Goal: Find specific page/section: Find specific page/section

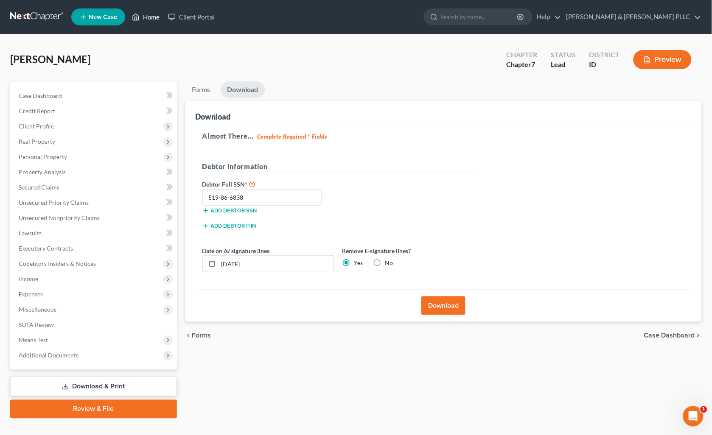
drag, startPoint x: 153, startPoint y: 15, endPoint x: 238, endPoint y: 55, distance: 94.1
click at [153, 15] on link "Home" at bounding box center [146, 16] width 36 height 15
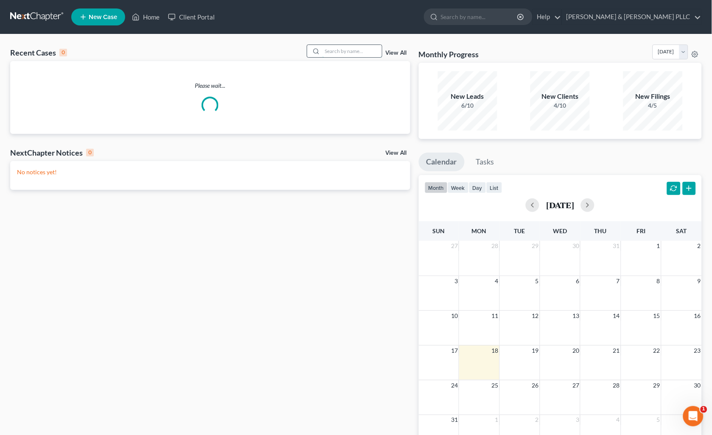
click at [336, 50] on input "search" at bounding box center [351, 51] width 59 height 12
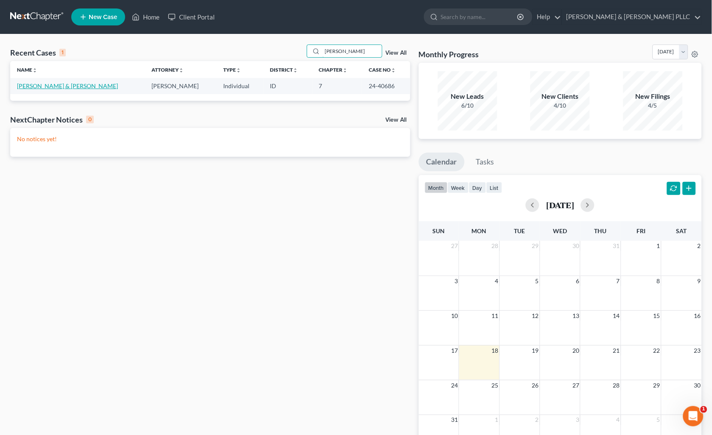
type input "[PERSON_NAME]"
click at [49, 86] on link "[PERSON_NAME] & [PERSON_NAME]" at bounding box center [67, 85] width 101 height 7
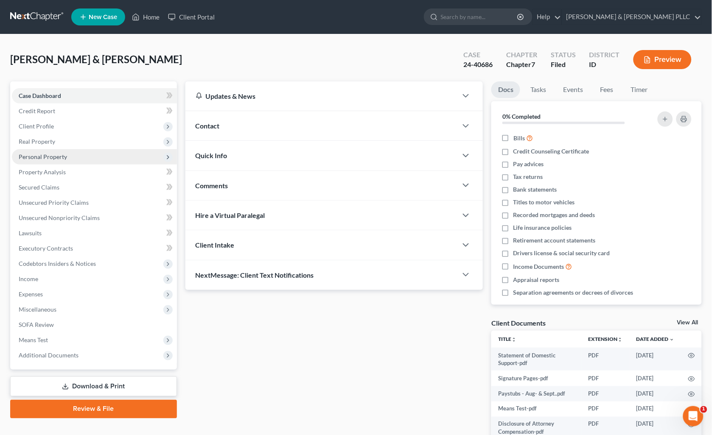
click at [61, 159] on span "Personal Property" at bounding box center [43, 156] width 48 height 7
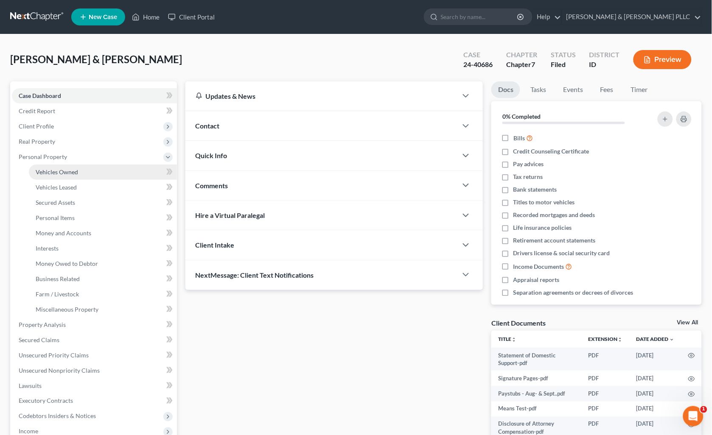
drag, startPoint x: 64, startPoint y: 168, endPoint x: 546, endPoint y: 196, distance: 482.3
click at [64, 168] on span "Vehicles Owned" at bounding box center [57, 171] width 42 height 7
